Goal: Find specific page/section: Find specific page/section

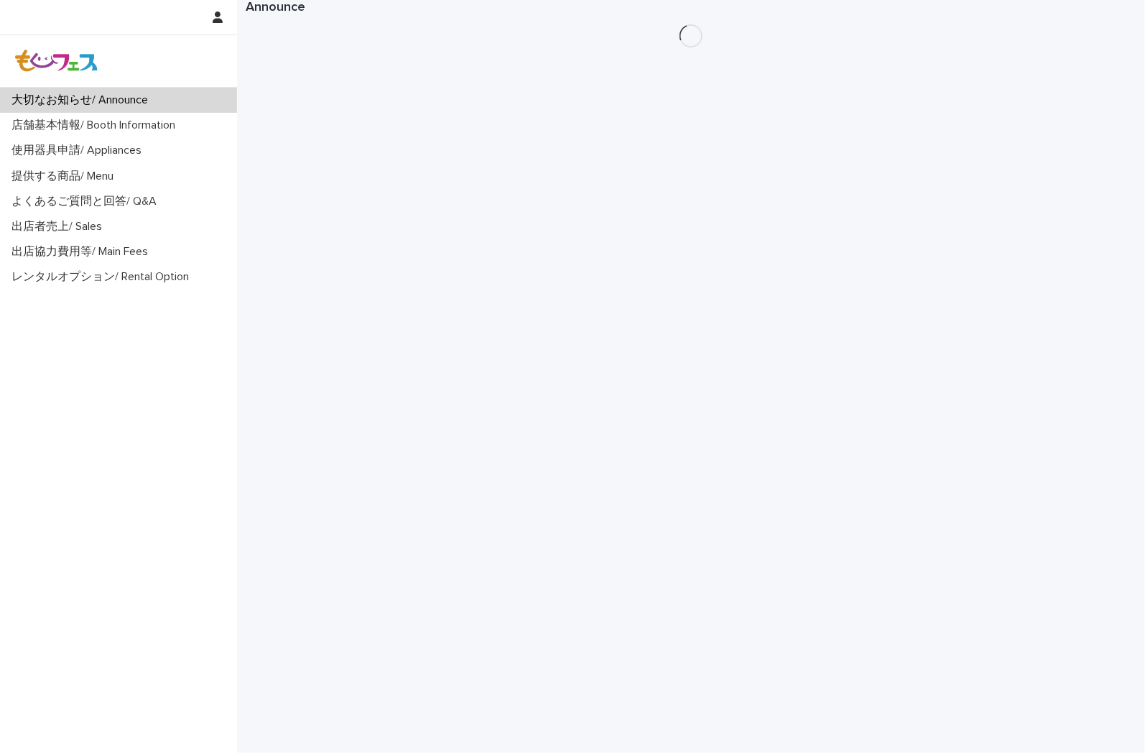
click at [65, 126] on p "店舗基本情報/ Booth Information" at bounding box center [96, 126] width 181 height 14
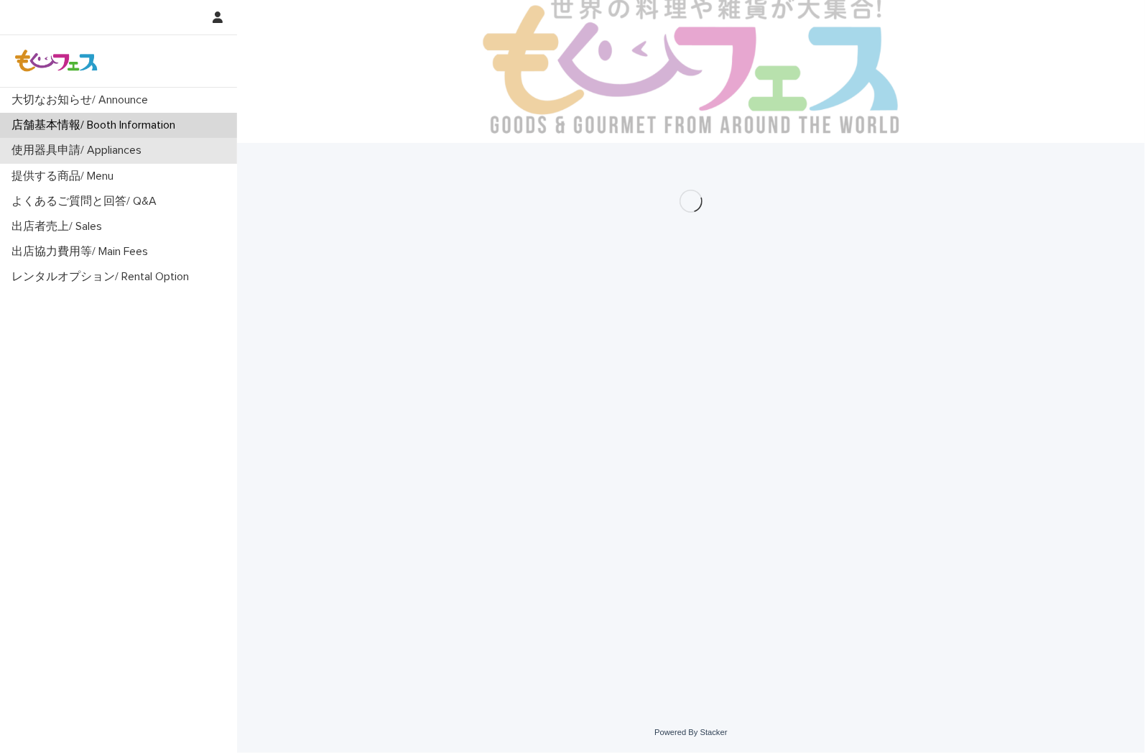
click at [63, 142] on div "使用器具申請/ Appliances" at bounding box center [118, 150] width 237 height 25
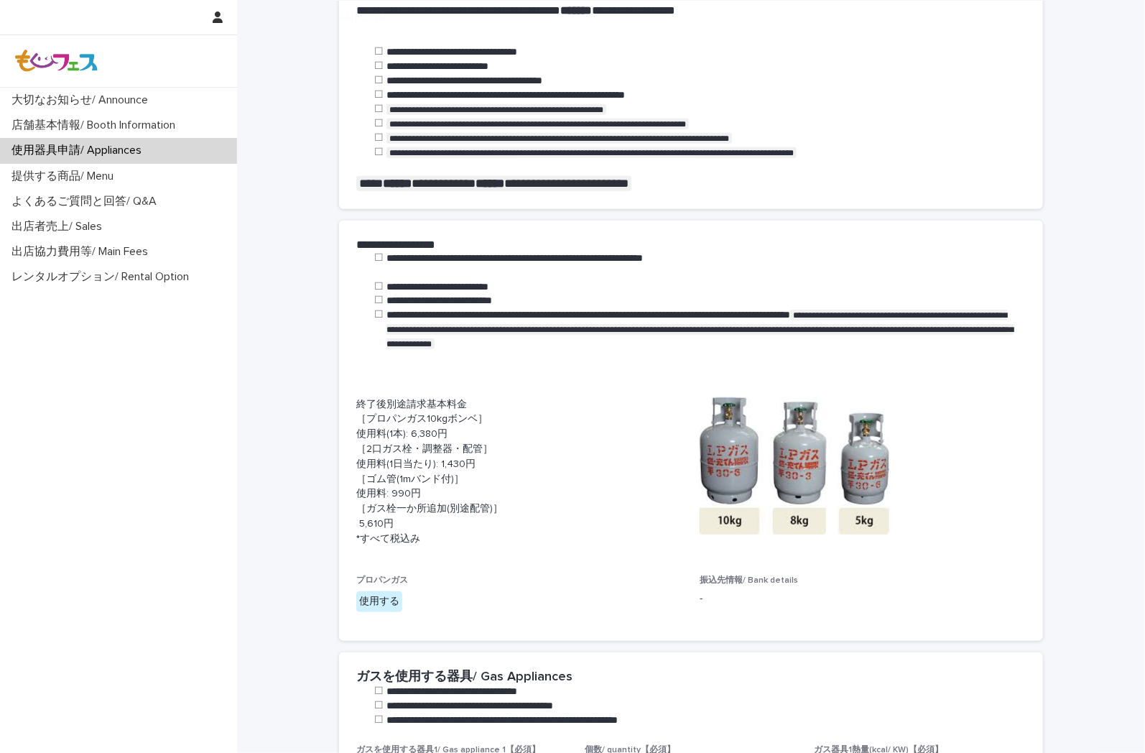
scroll to position [399, 0]
